Goal: Task Accomplishment & Management: Use online tool/utility

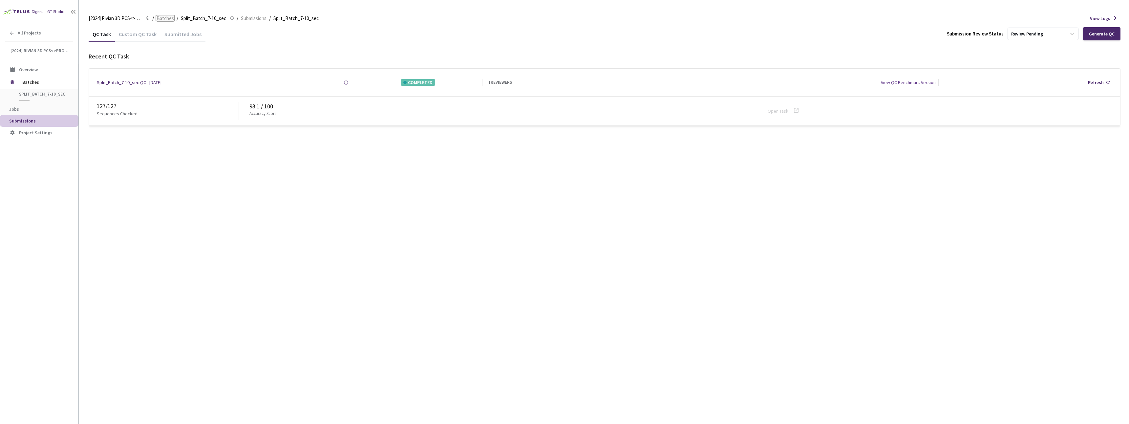
click at [167, 18] on span "Batches" at bounding box center [165, 18] width 17 height 8
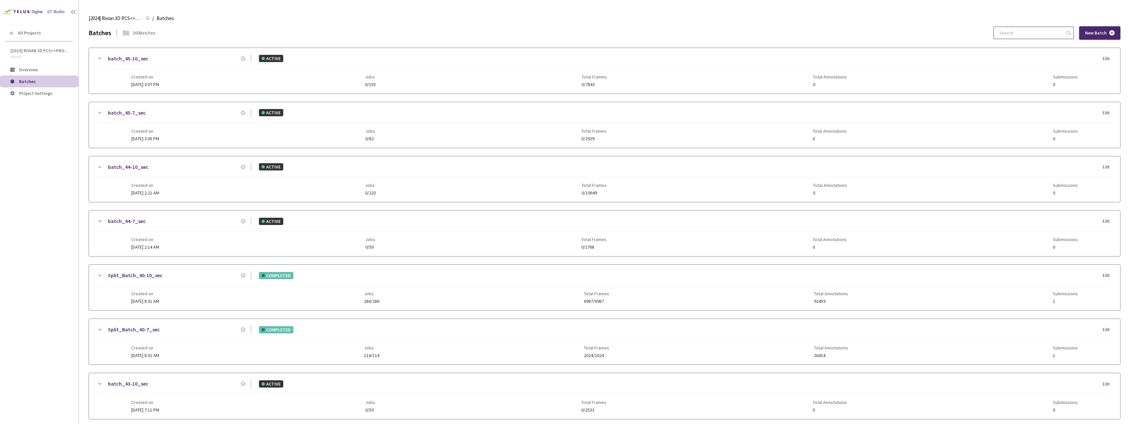
click at [1026, 33] on input at bounding box center [1030, 33] width 70 height 12
paste input "12-7"
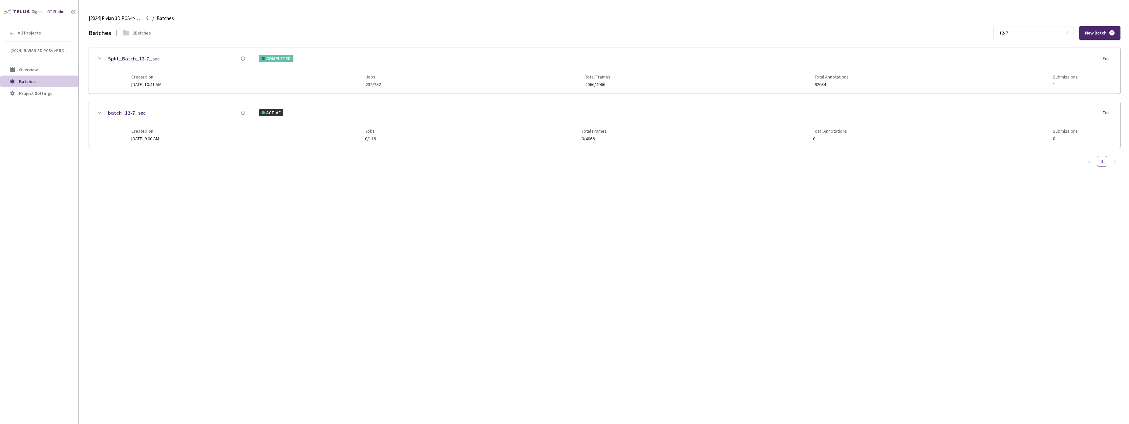
type input "12-7"
click at [169, 74] on div "Created on [DATE] 10:41 AM Jobs 232/232 Total Frames 4066/4066 Total Annotation…" at bounding box center [604, 78] width 947 height 18
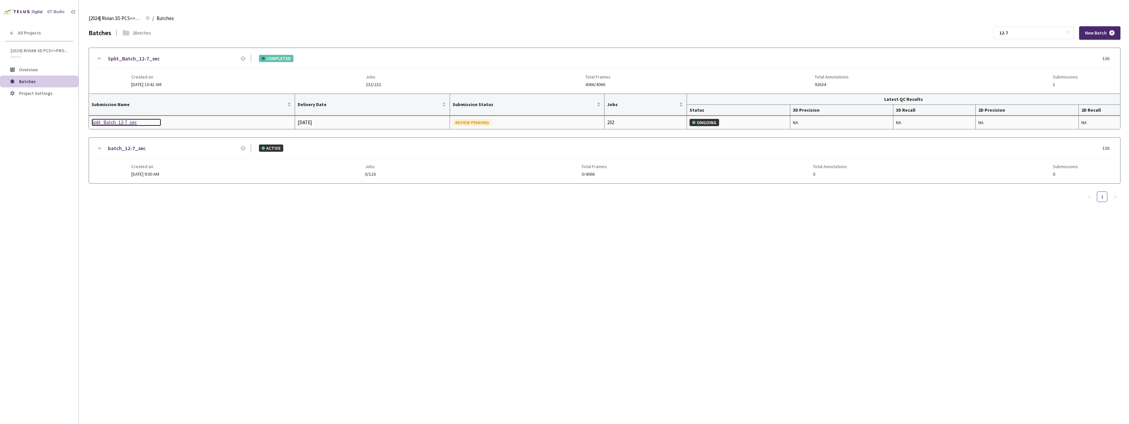
click at [121, 125] on div "Split_Batch_12-7_sec" at bounding box center [127, 122] width 70 height 8
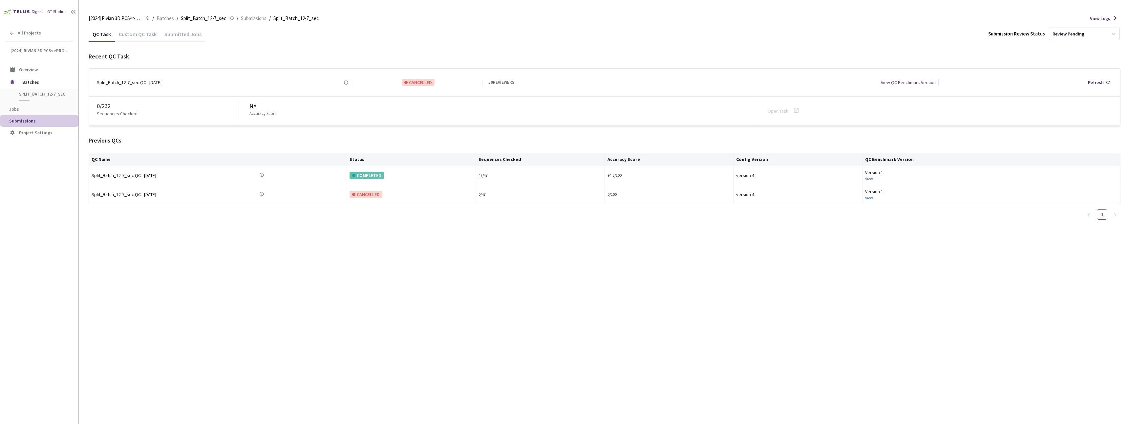
click at [132, 29] on div "Custom QC Task" at bounding box center [138, 33] width 46 height 14
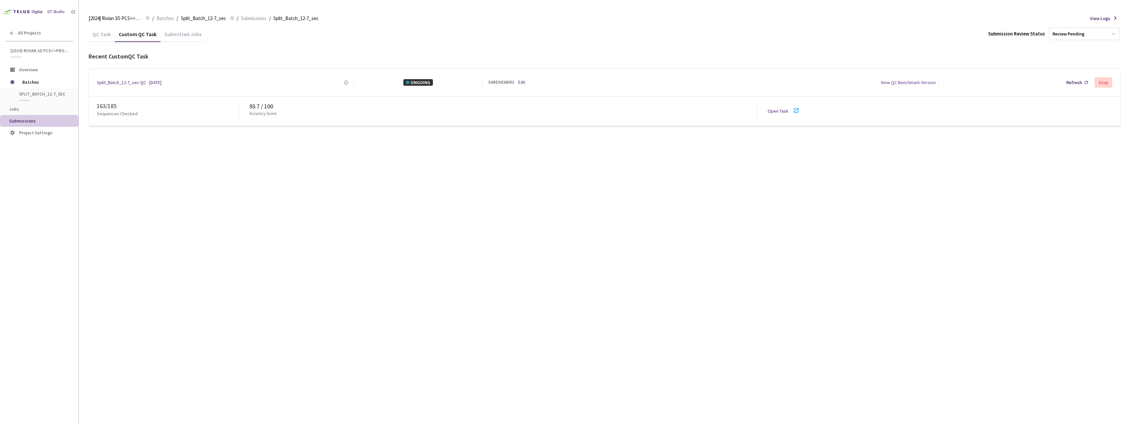
click at [94, 35] on div "QC Task" at bounding box center [102, 36] width 26 height 11
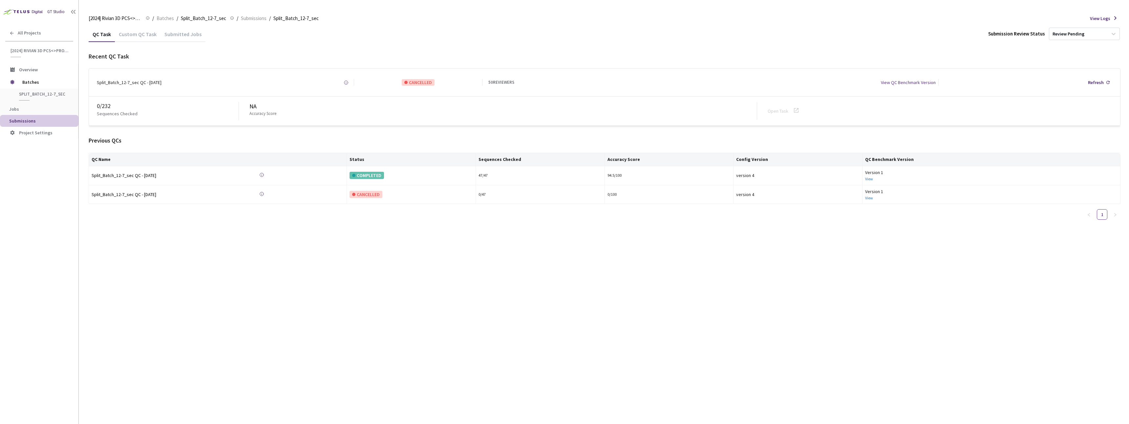
click at [125, 36] on div "Custom QC Task" at bounding box center [138, 36] width 46 height 11
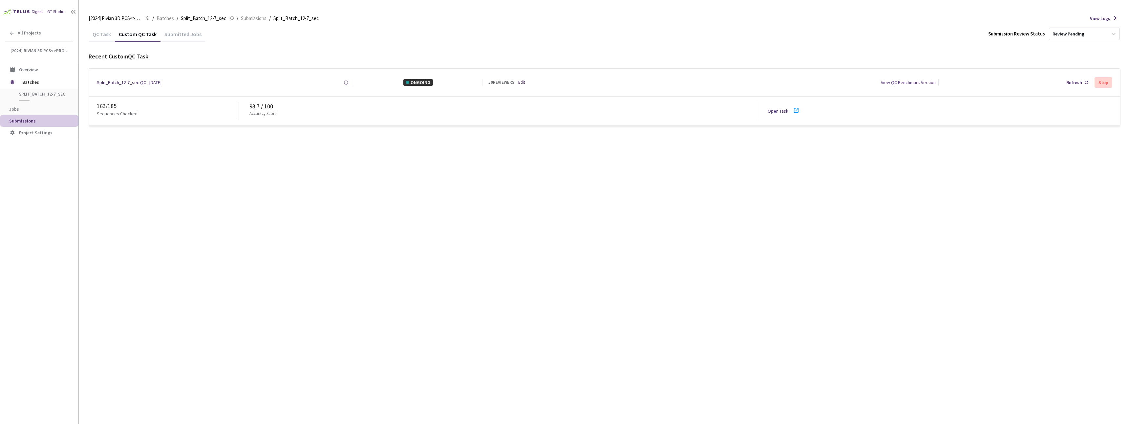
click at [776, 111] on link "Open Task" at bounding box center [778, 111] width 21 height 6
drag, startPoint x: 98, startPoint y: 107, endPoint x: 107, endPoint y: 107, distance: 8.2
click at [107, 107] on div "163 / 185" at bounding box center [168, 106] width 142 height 9
click at [169, 151] on div "QC Task Custom QC Task Submitted Jobs Submission Review Status Review Pending R…" at bounding box center [605, 224] width 1032 height 397
